Goal: Task Accomplishment & Management: Use online tool/utility

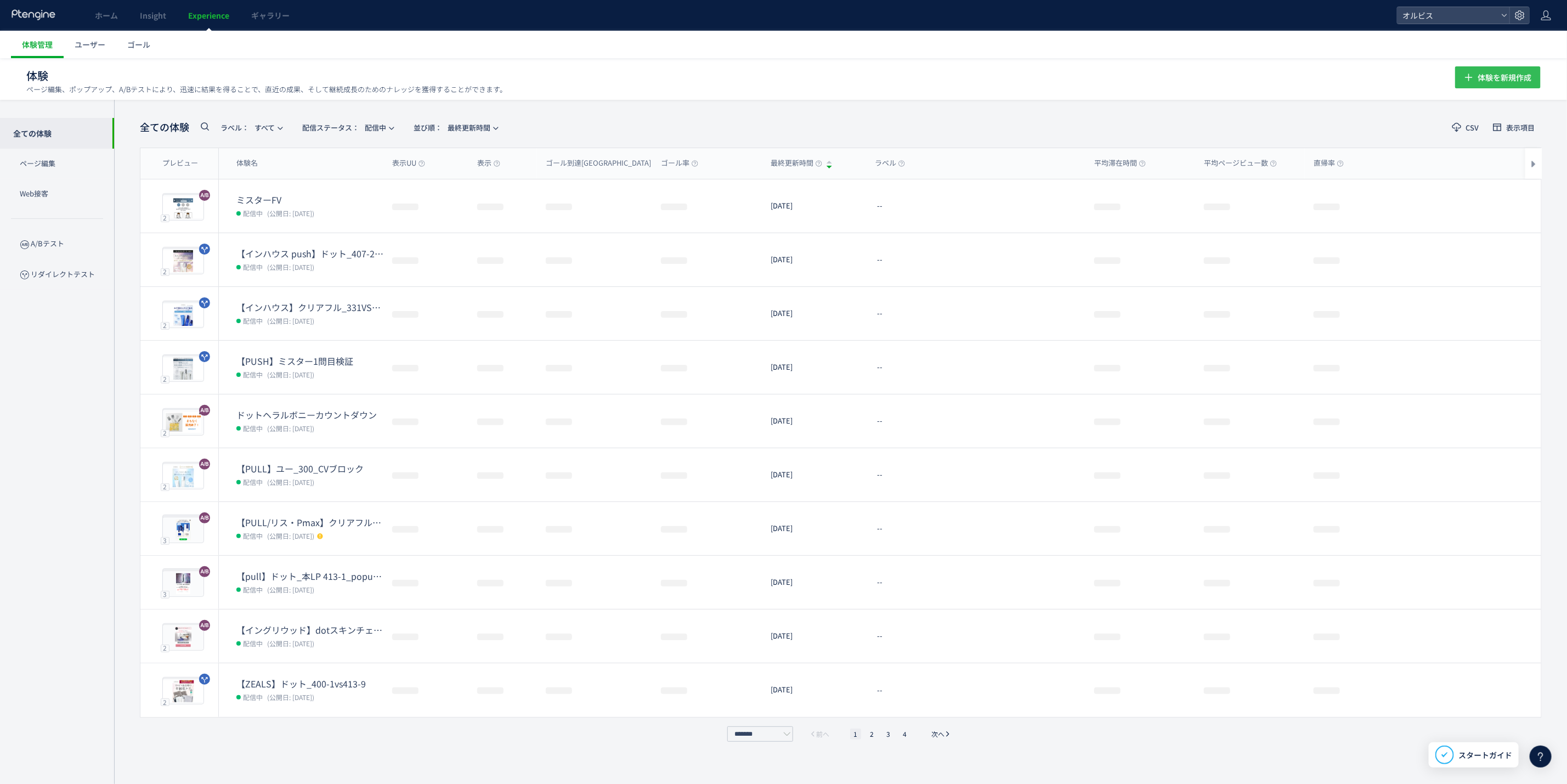
click at [1496, 78] on span "体験を新規作成" at bounding box center [1505, 77] width 54 height 22
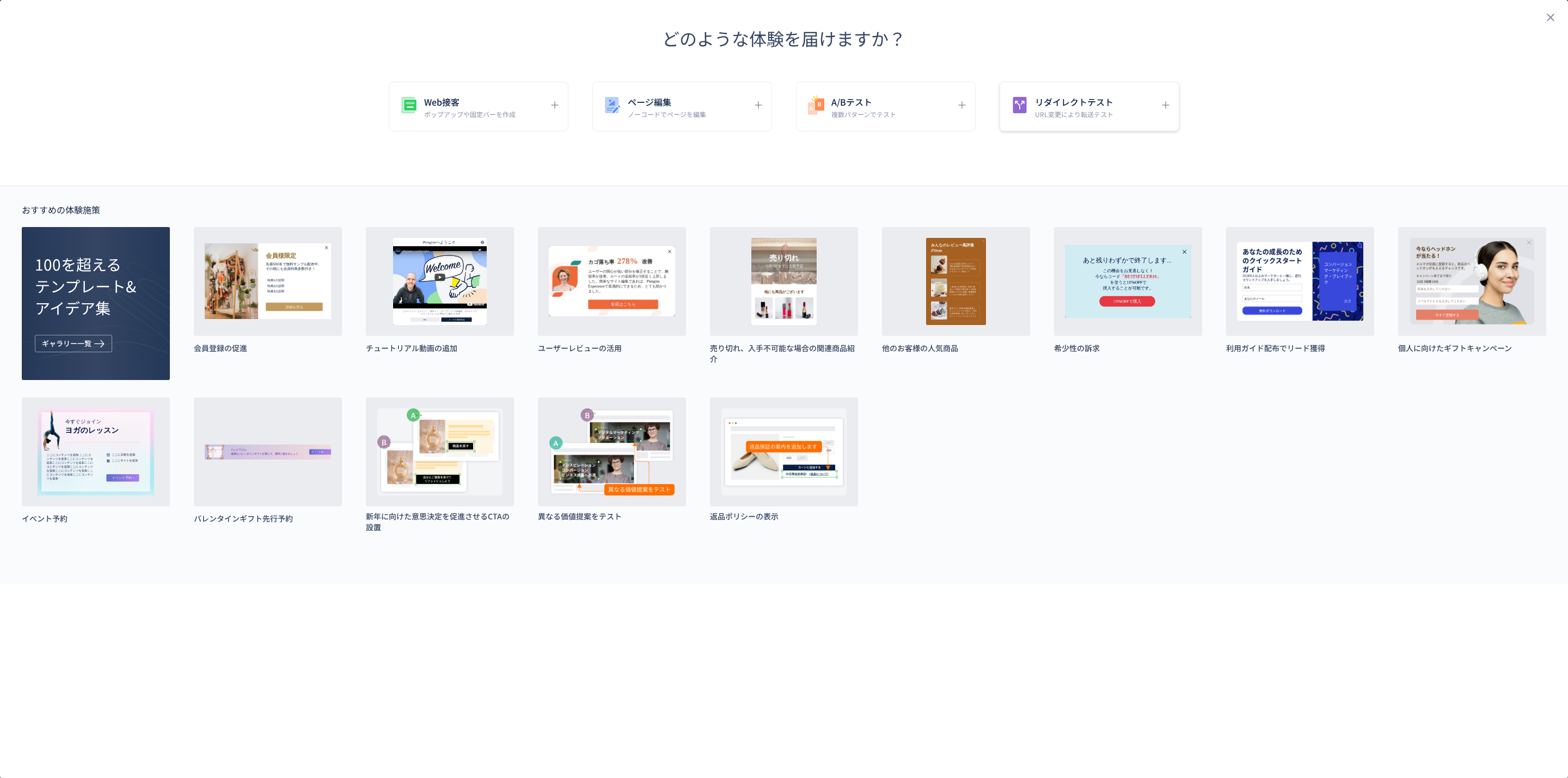
click at [1044, 85] on div "リダイレクトテスト URL変更により転送テスト" at bounding box center [1089, 106] width 180 height 50
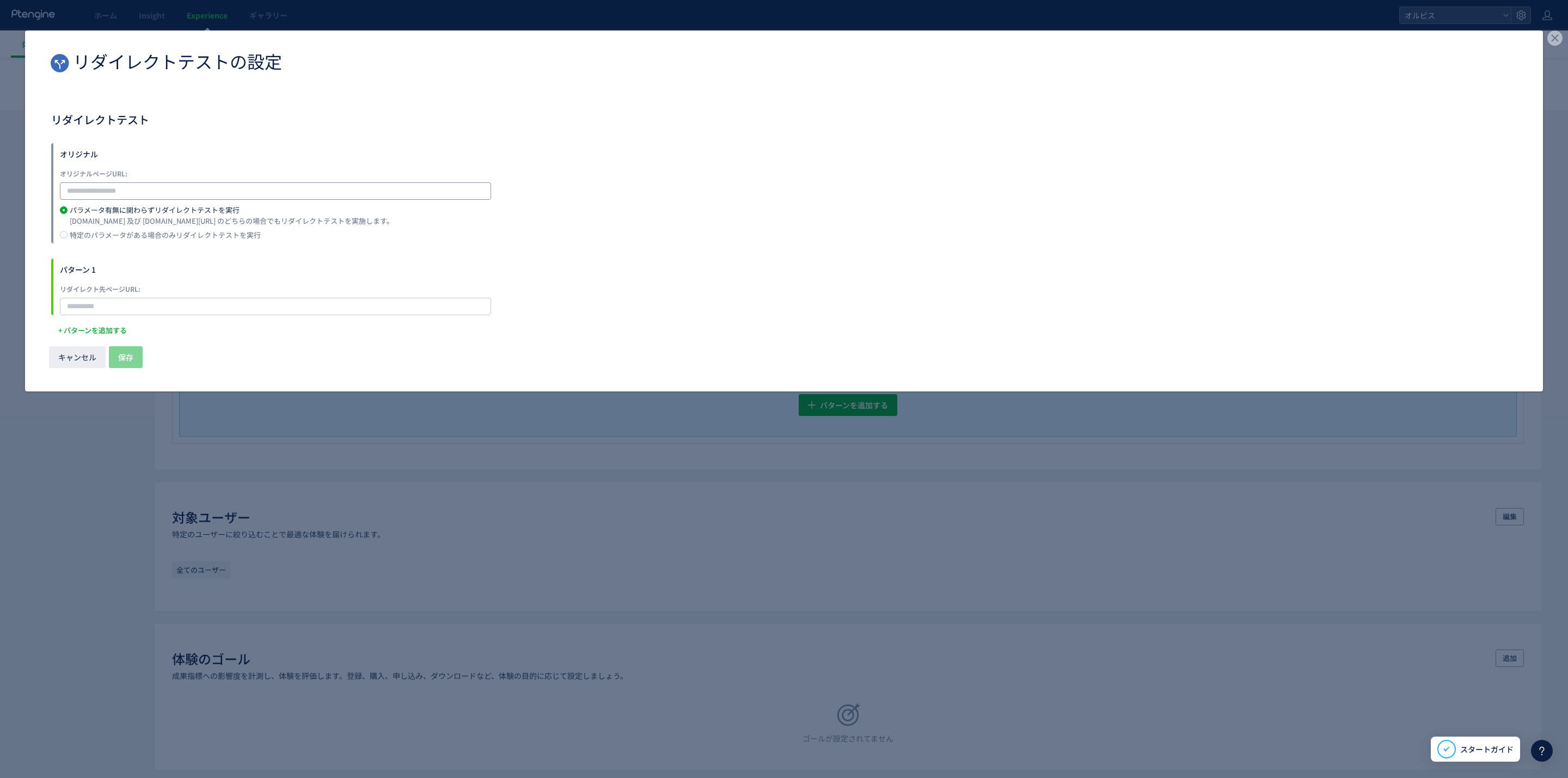
click at [458, 186] on input "dialog" at bounding box center [275, 191] width 431 height 17
paste input "**********"
type input "**********"
click at [167, 307] on input "dialog" at bounding box center [275, 307] width 431 height 17
paste input "**********"
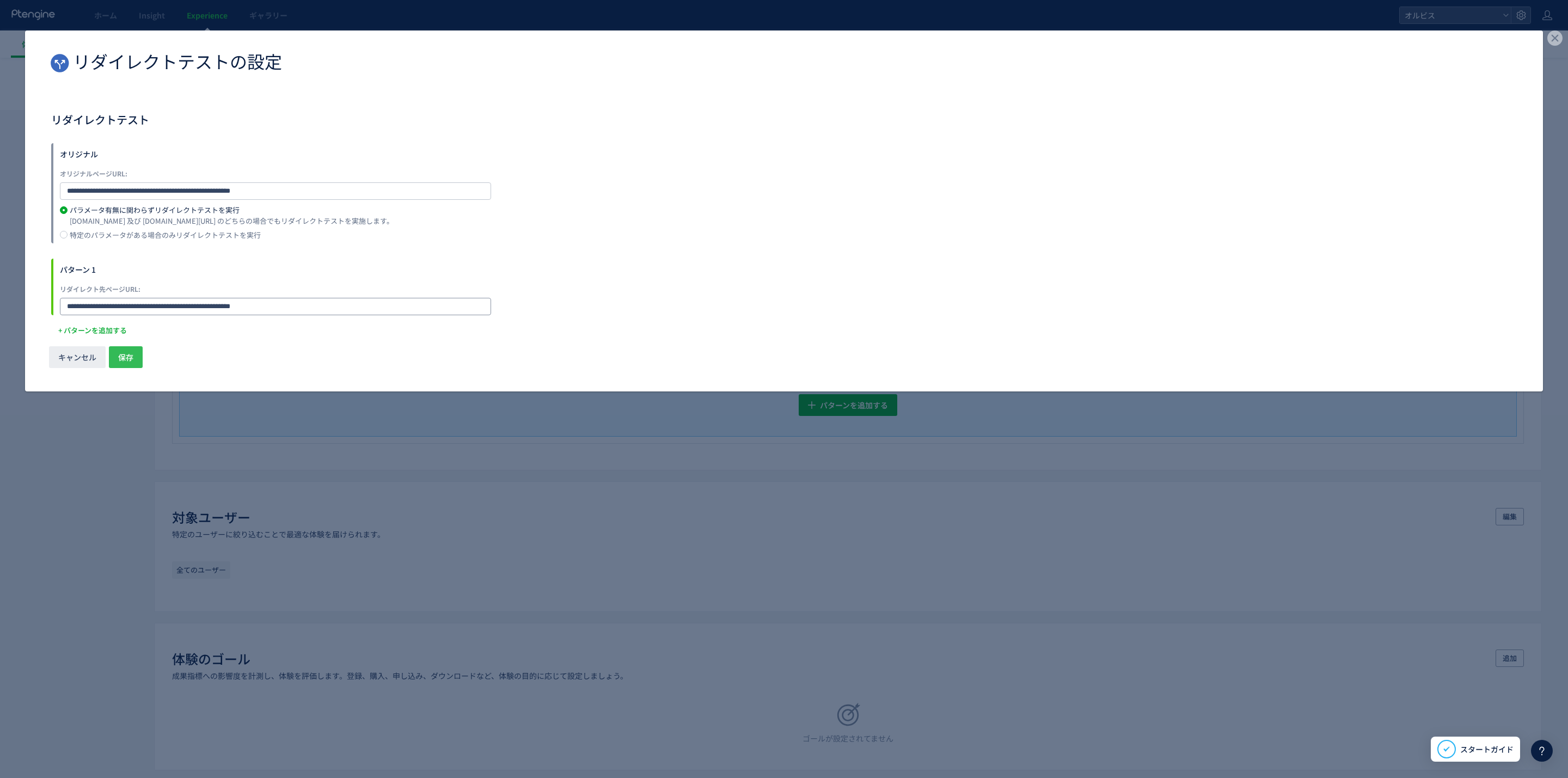
type input "**********"
click at [132, 349] on span "保存" at bounding box center [126, 356] width 15 height 22
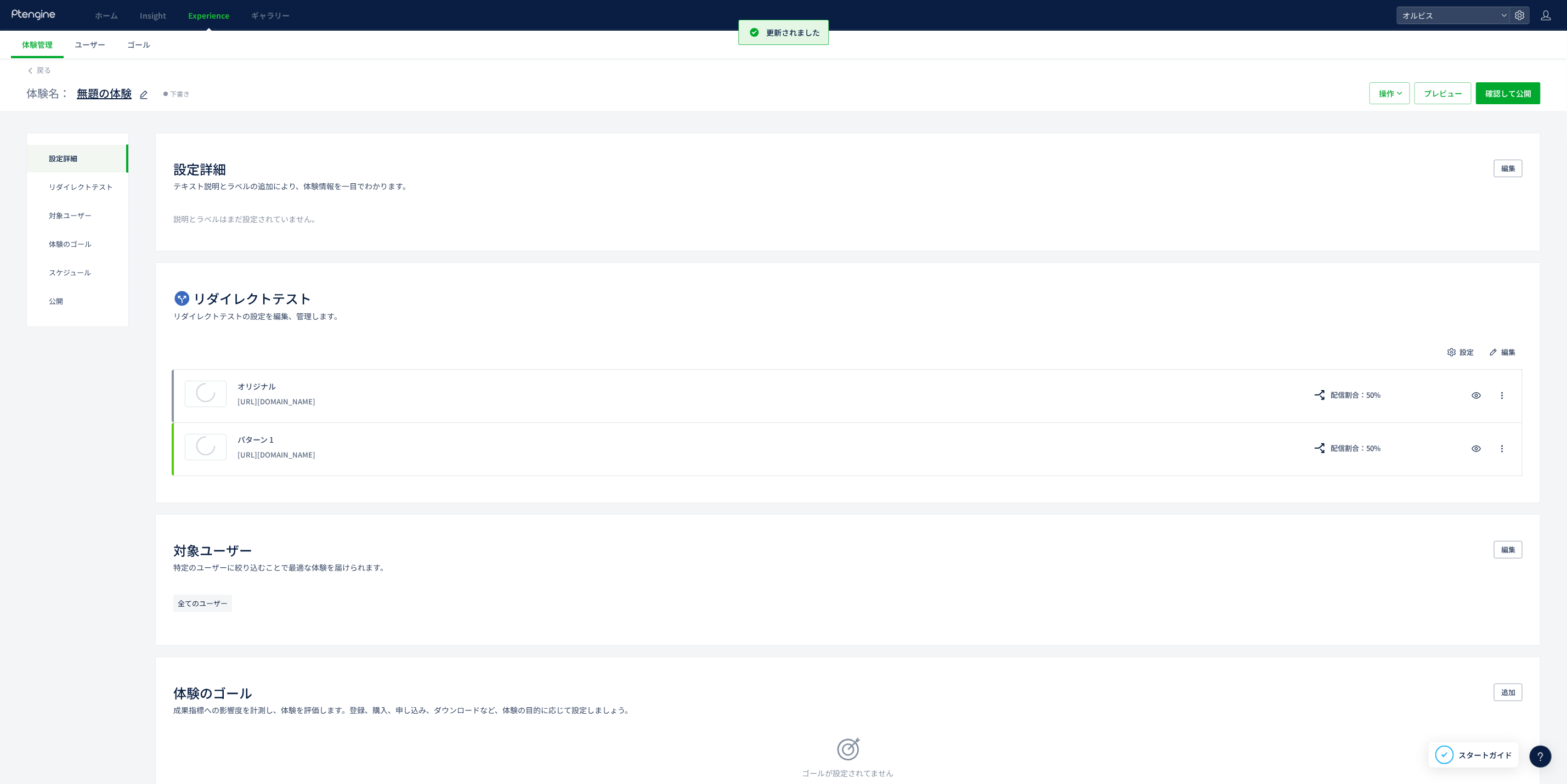
click at [141, 92] on icon at bounding box center [143, 95] width 13 height 13
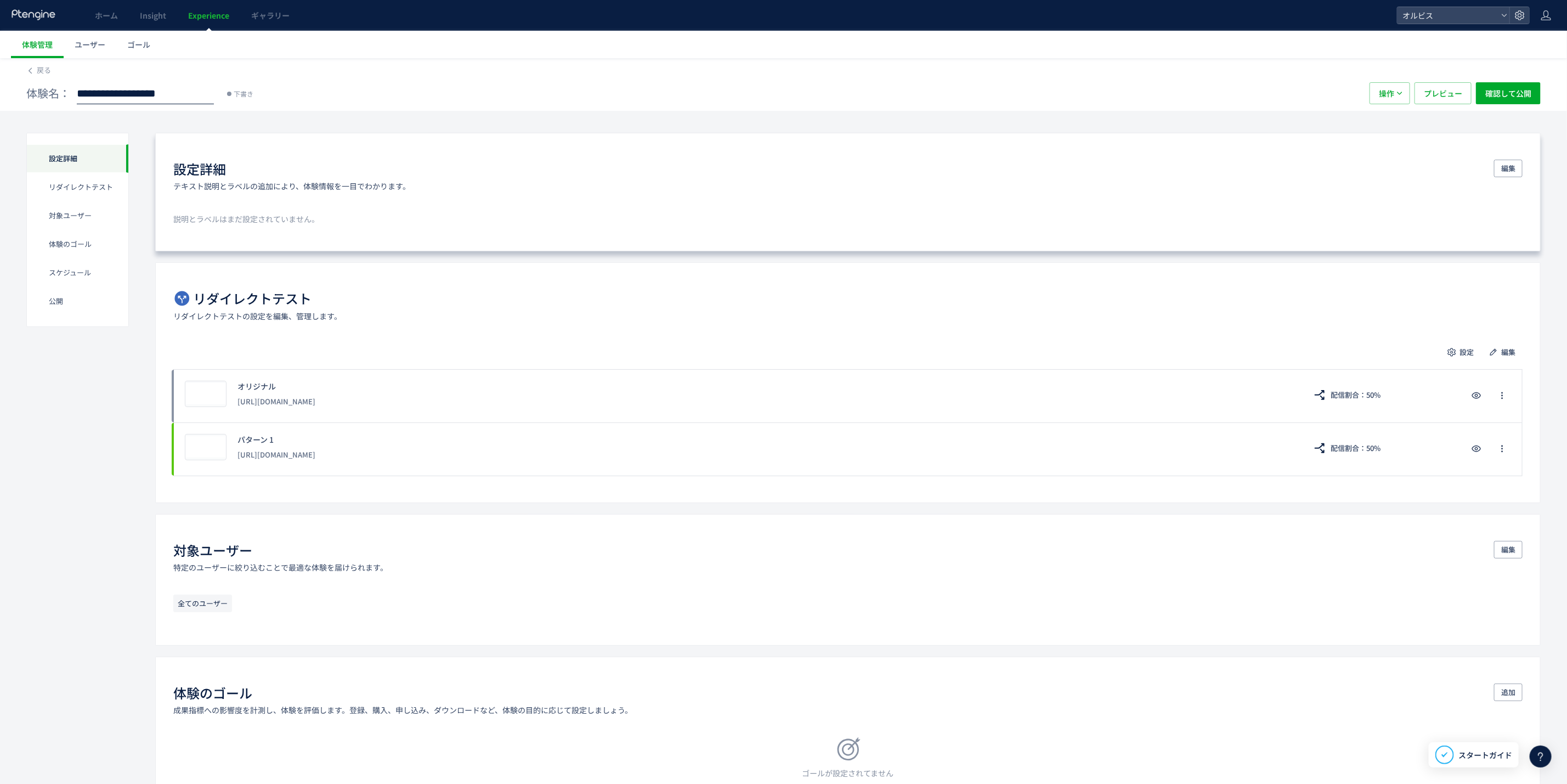
scroll to position [0, 32]
type input "**********"
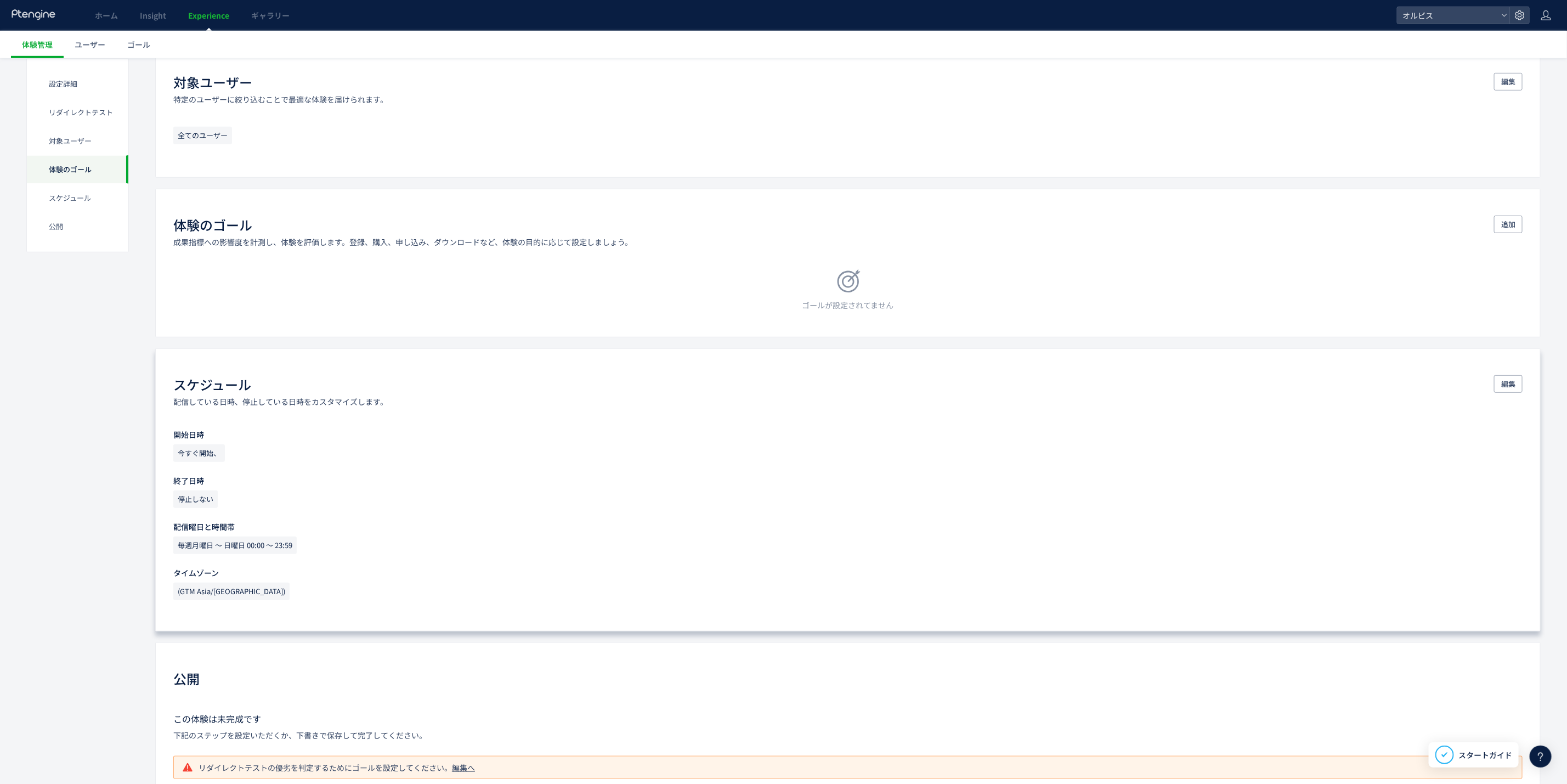
scroll to position [527, 0]
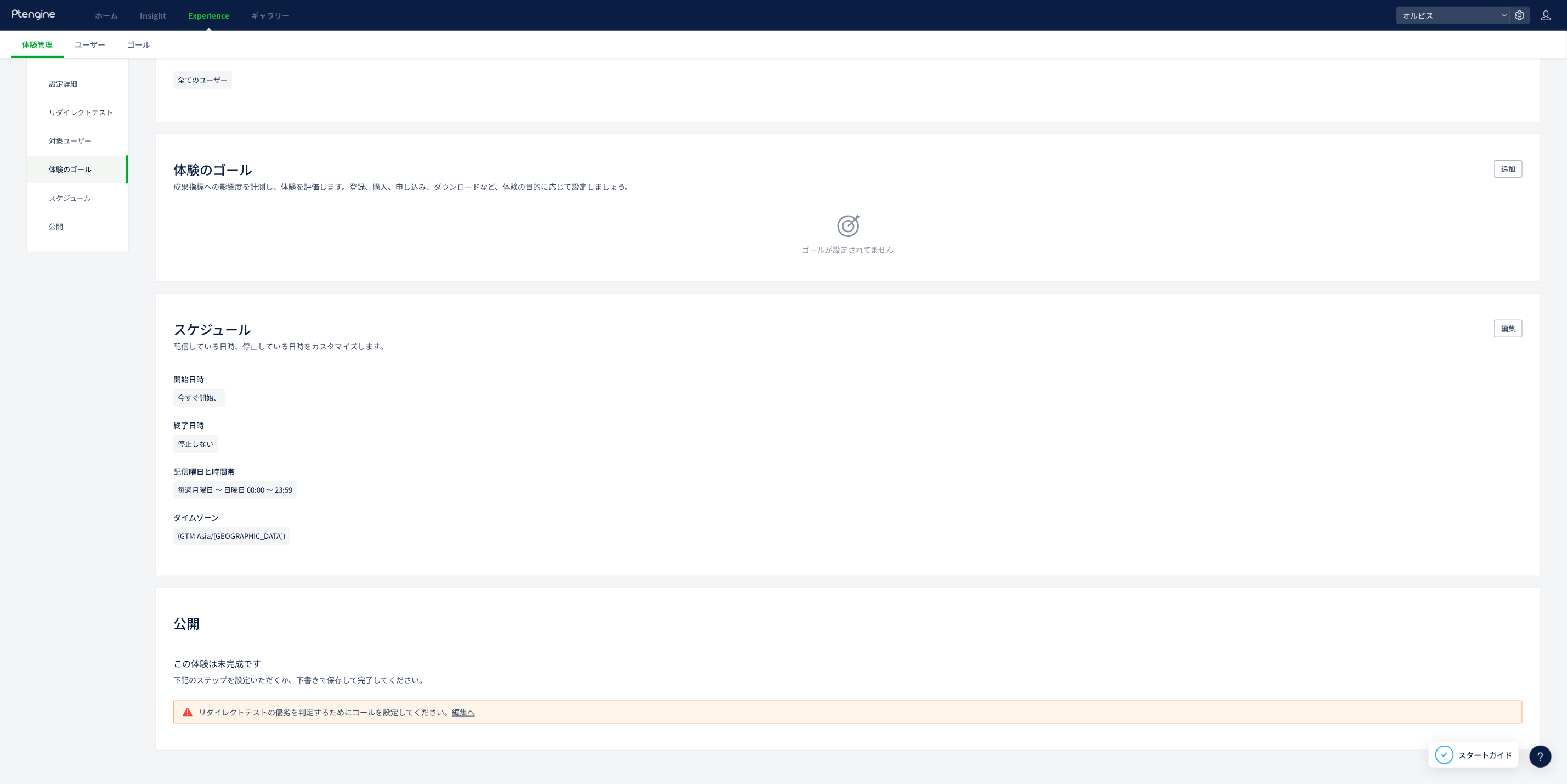
click at [457, 706] on div "編集へ" at bounding box center [464, 711] width 23 height 11
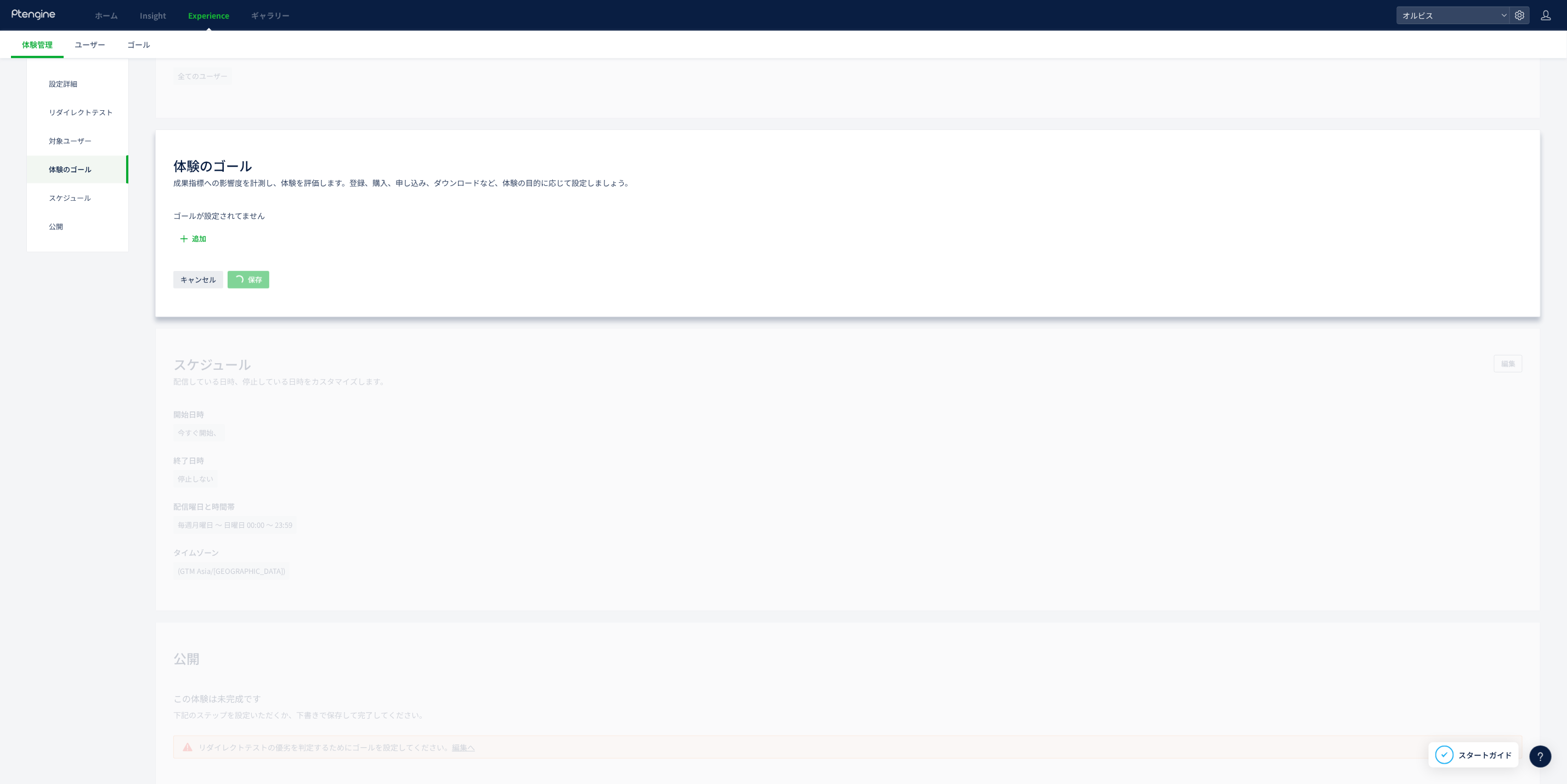
scroll to position [507, 0]
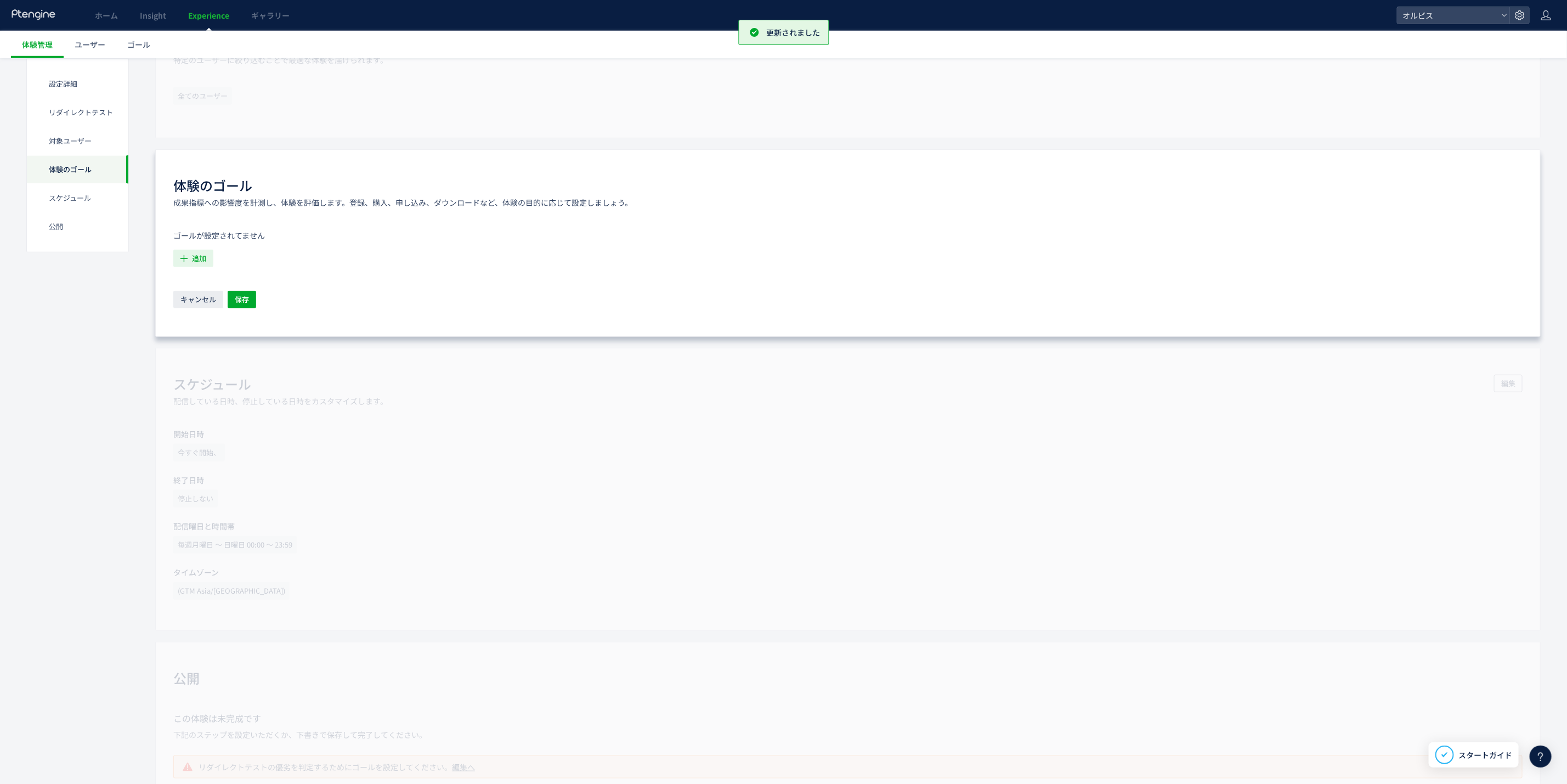
click at [196, 263] on span "追加" at bounding box center [199, 258] width 14 height 18
click at [229, 348] on li "遷移数 遷移数 条件： イベント 「CTAボタンクリック」 が発生した場合" at bounding box center [278, 356] width 199 height 18
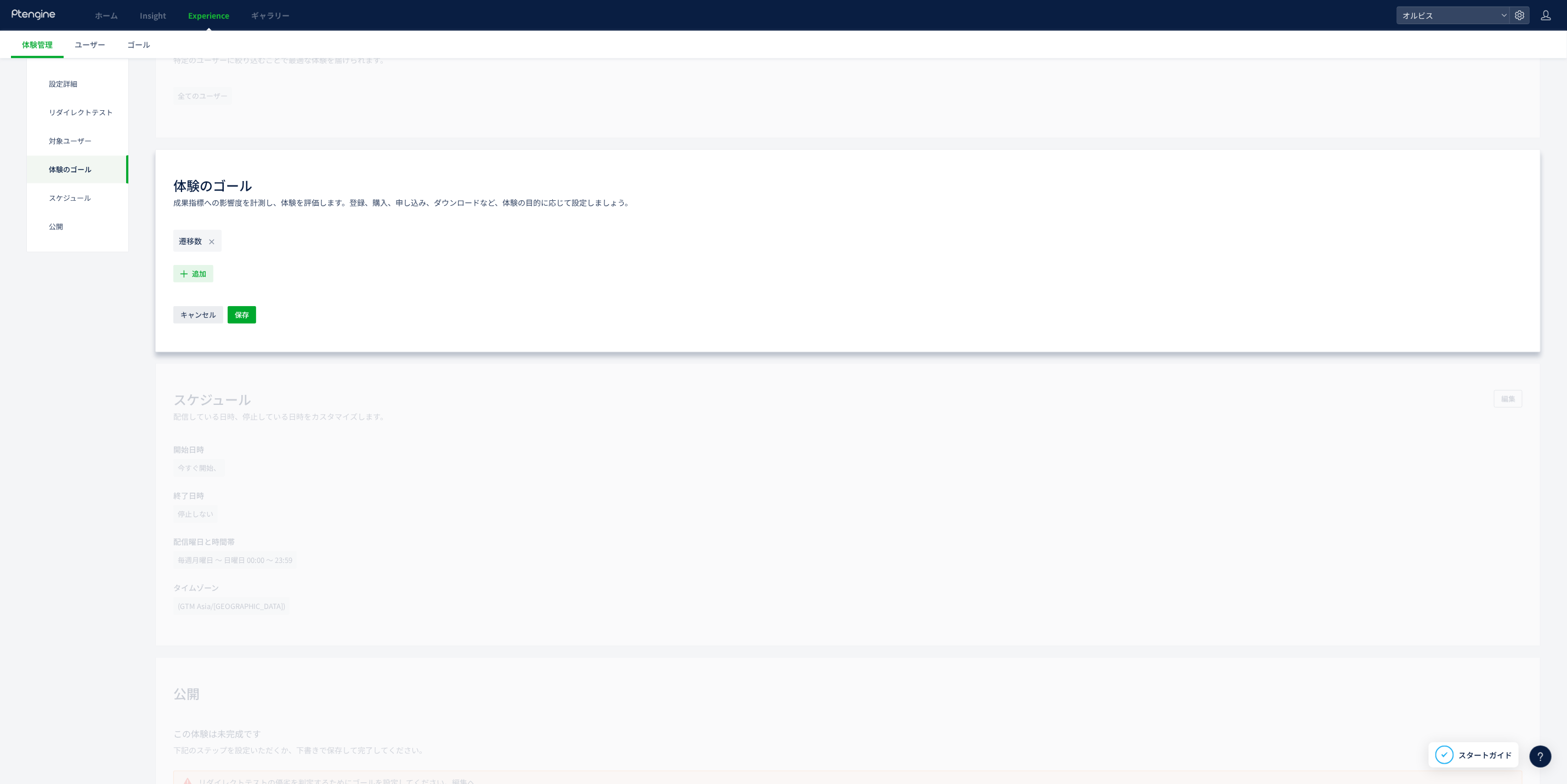
click at [183, 273] on icon "button" at bounding box center [184, 273] width 11 height 11
click at [220, 395] on li "購入 購入 条件： 元のページページorder/thanksに 含むページに訪問した場合" at bounding box center [278, 388] width 199 height 18
click at [255, 315] on button "保存" at bounding box center [242, 315] width 28 height 18
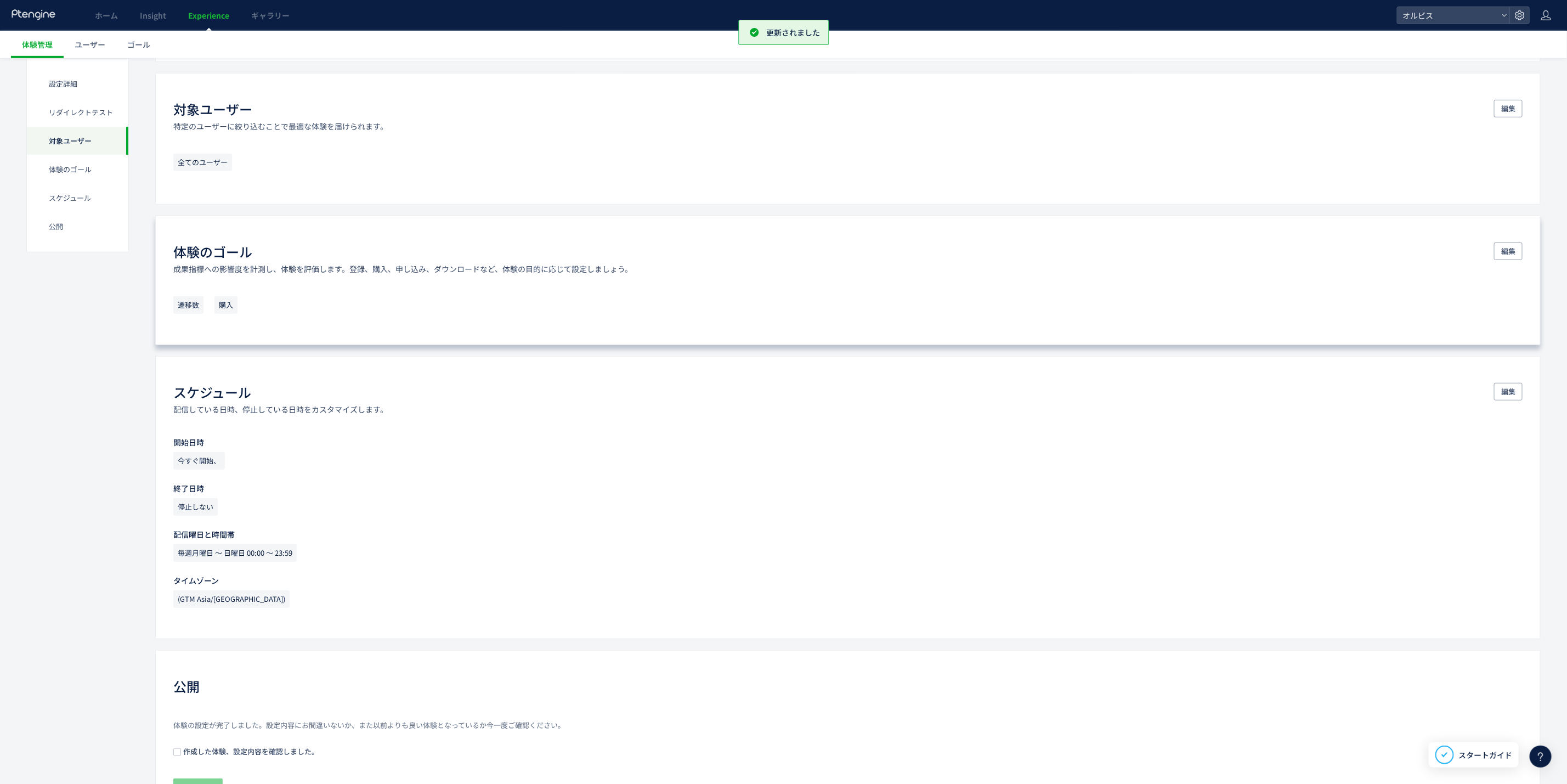
scroll to position [523, 0]
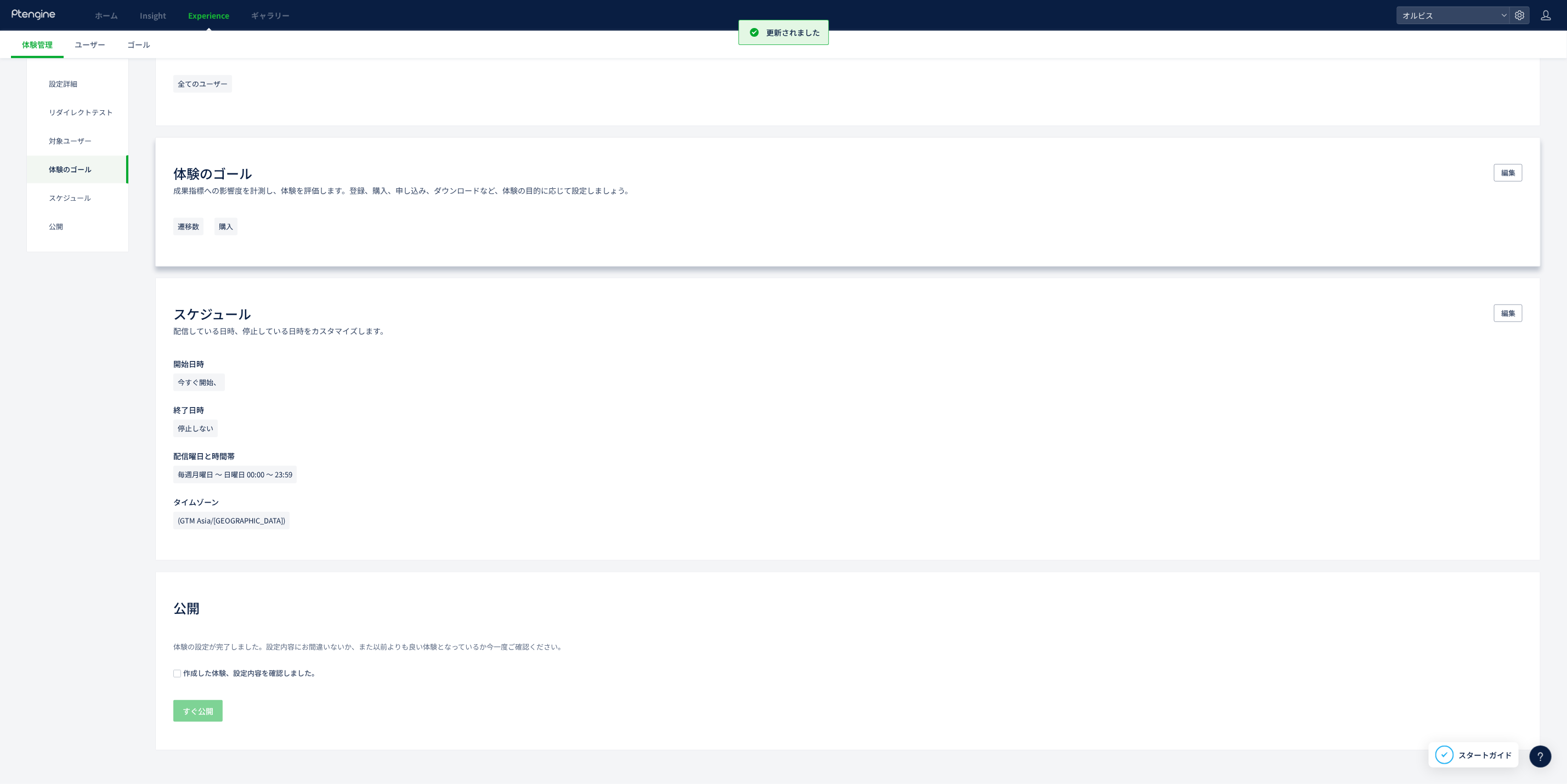
click at [203, 665] on div "体験の設定が完了しました。設定内容にお間違いないか、また以前よりも良い体験となっているか今一度ご確認ください。 作成した体験、設定内容を確認しました。 すぐ公開" at bounding box center [848, 683] width 1349 height 83
click at [198, 677] on span "作成した体験、設定内容を確認しました。" at bounding box center [249, 673] width 138 height 11
click at [1505, 167] on span "編集" at bounding box center [1508, 173] width 14 height 18
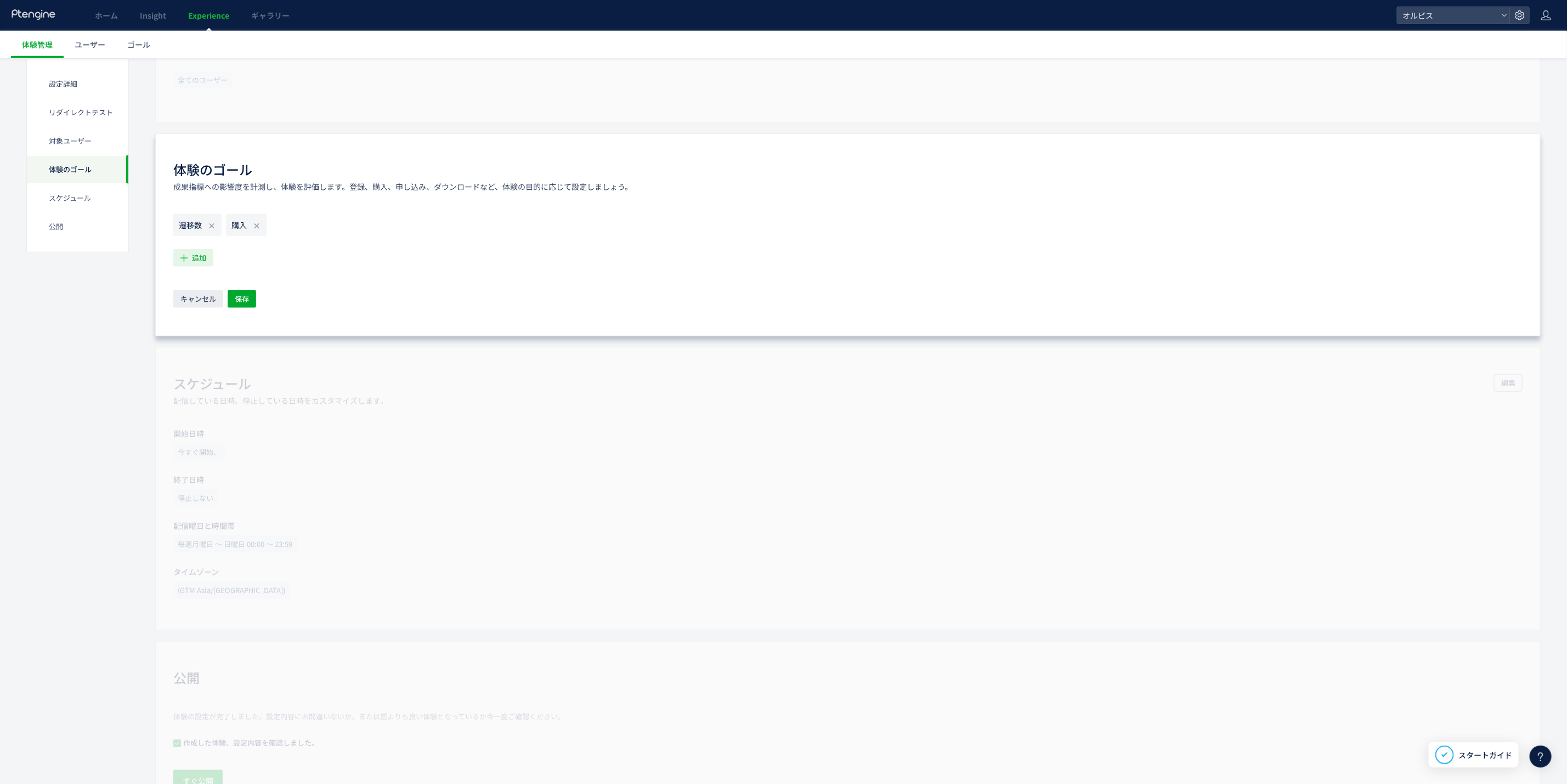
click at [207, 263] on button "追加" at bounding box center [193, 258] width 40 height 18
click at [242, 327] on li "購入ボタンクリック 購入ボタンクリック 条件： イベント 「CTAボタンクリック」 が発生した場合" at bounding box center [278, 320] width 199 height 18
click at [595, 258] on div "遷移数 購入 購入ボタンクリック 追加 キャンセル 保存" at bounding box center [848, 262] width 1349 height 96
click at [245, 300] on span "保存" at bounding box center [242, 298] width 14 height 18
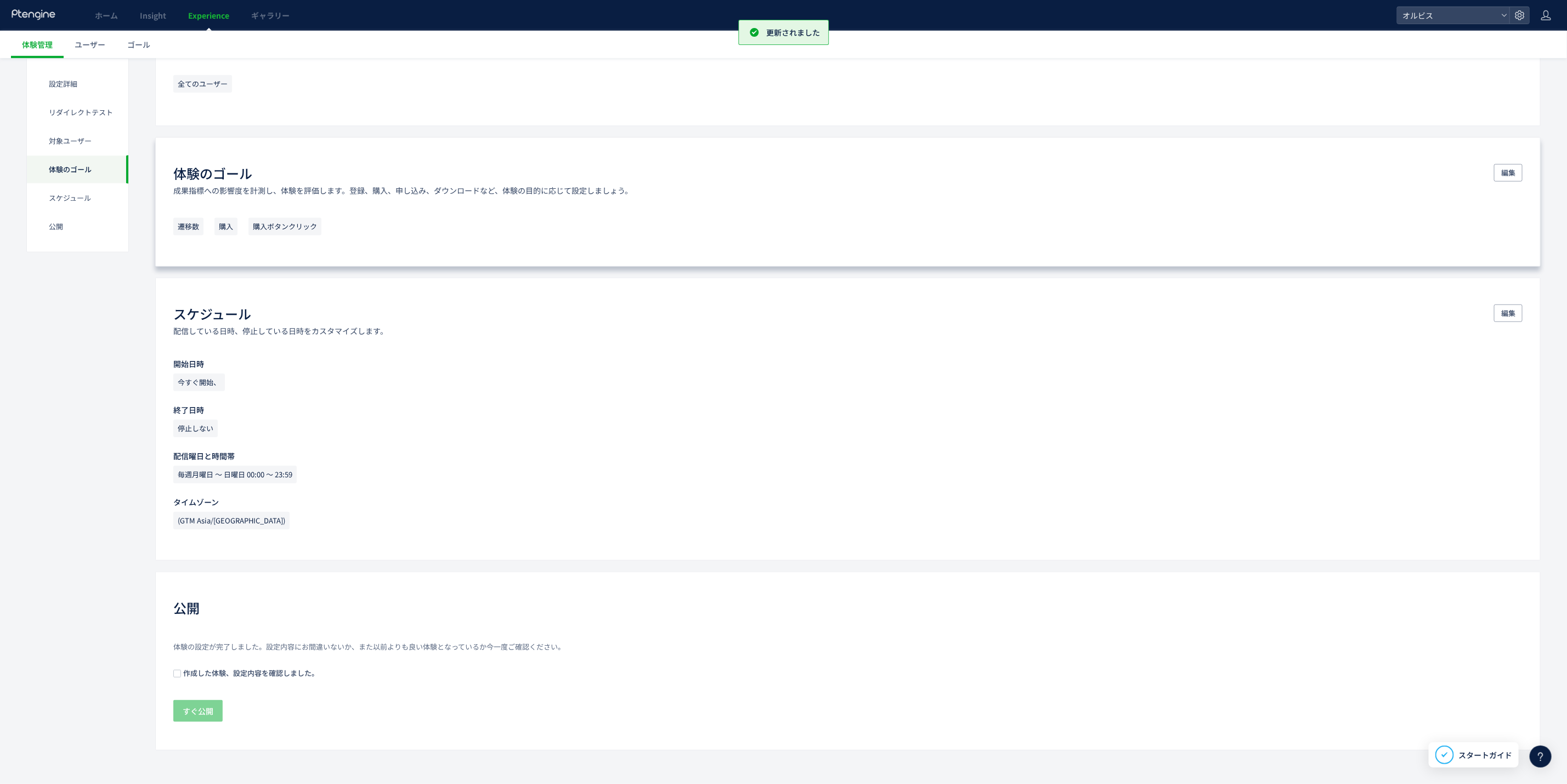
click at [230, 675] on span "作成した体験、設定内容を確認しました。" at bounding box center [249, 673] width 138 height 11
click at [208, 709] on span "すぐ公開" at bounding box center [198, 710] width 31 height 22
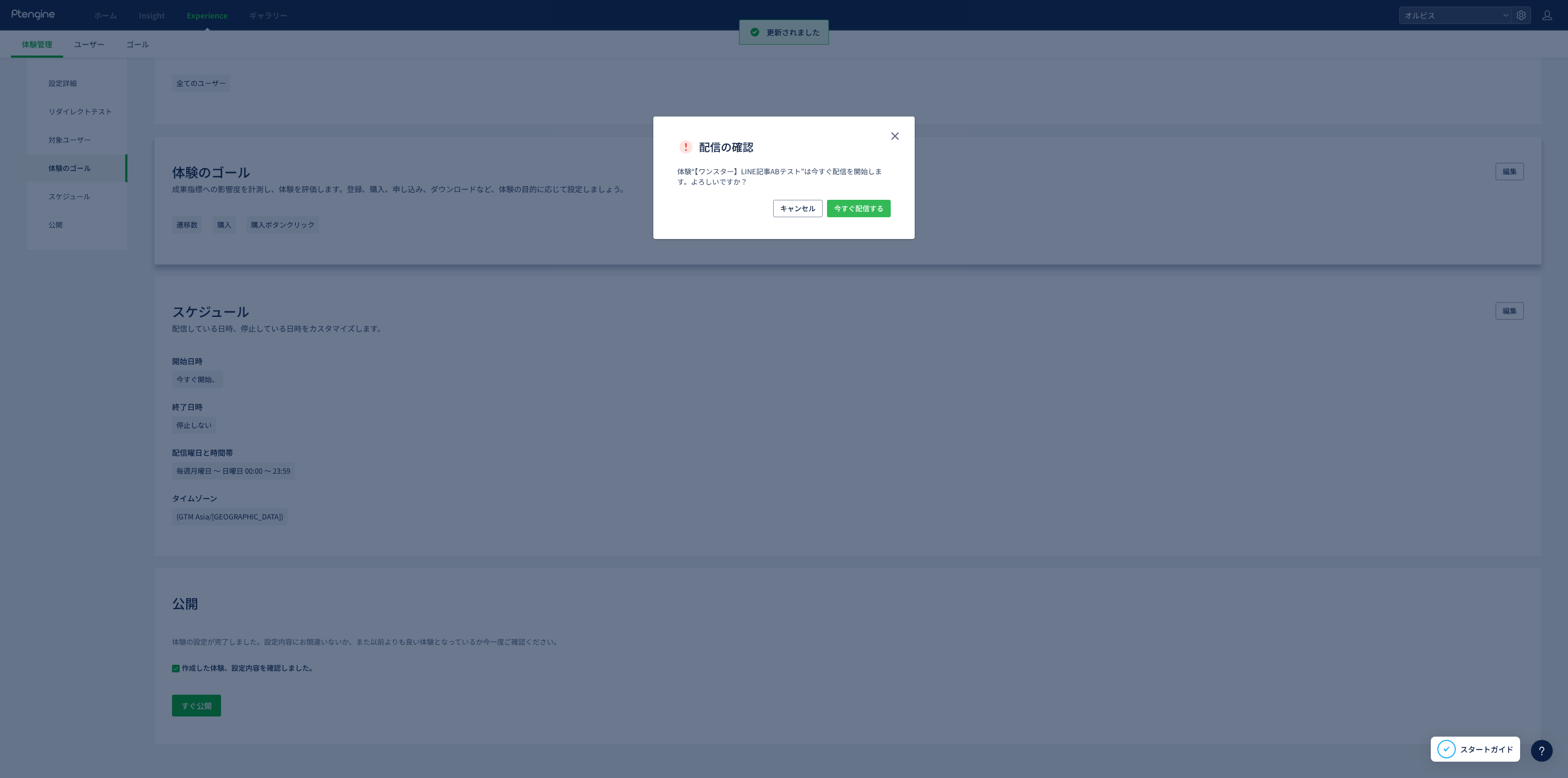
click at [853, 205] on span "今すぐ配信する" at bounding box center [859, 208] width 50 height 17
